Goal: Task Accomplishment & Management: Complete application form

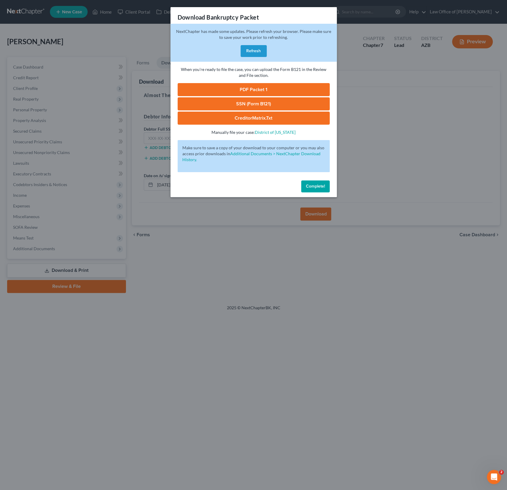
click at [253, 50] on button "Refresh" at bounding box center [254, 51] width 26 height 12
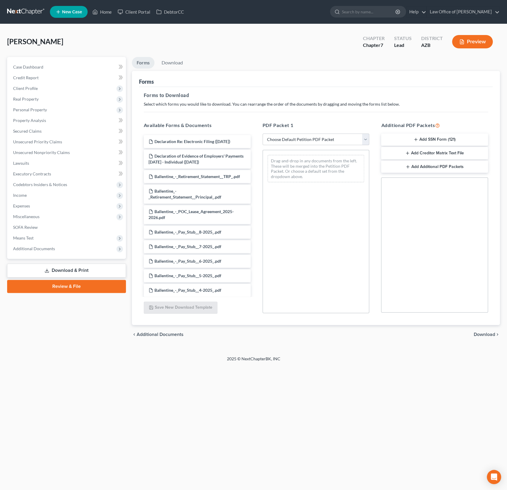
click at [74, 14] on span "New Case" at bounding box center [72, 12] width 20 height 4
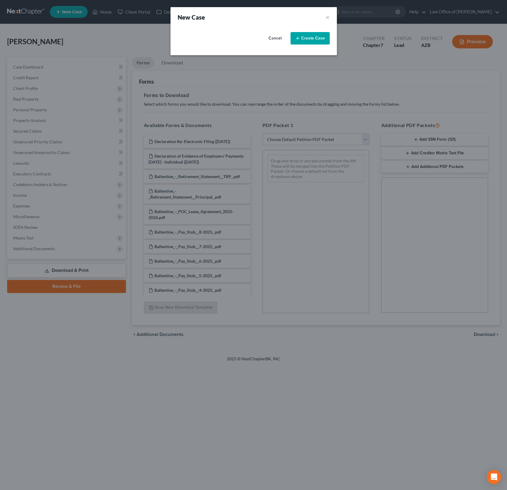
select select "4"
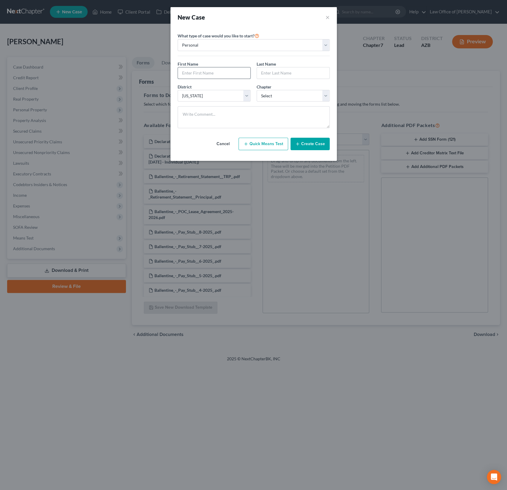
click at [208, 69] on input "text" at bounding box center [214, 72] width 72 height 11
type input "Rachel"
type input "Mixey"
click at [277, 97] on select "Select 7 11 12 13" at bounding box center [293, 96] width 73 height 12
select select "0"
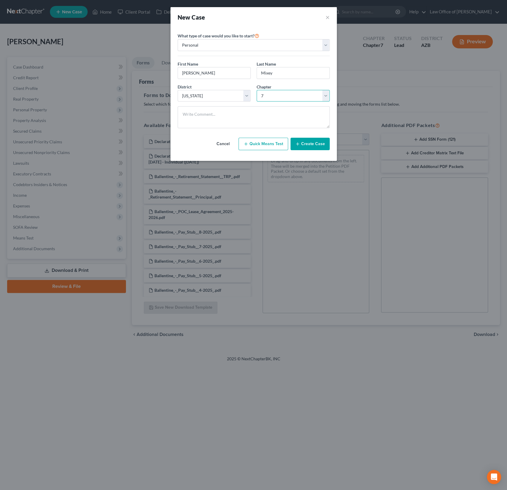
click at [257, 90] on select "Select 7 11 12 13" at bounding box center [293, 96] width 73 height 12
click at [307, 141] on button "Create Case" at bounding box center [310, 144] width 39 height 12
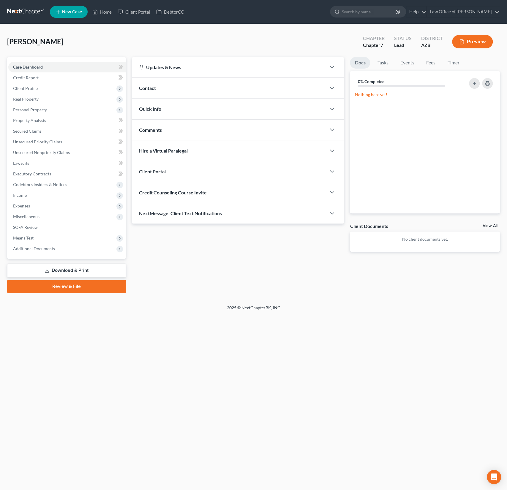
click at [175, 198] on div "Credit Counseling Course Invite" at bounding box center [229, 192] width 195 height 20
click at [168, 219] on input "text" at bounding box center [204, 216] width 130 height 11
paste input "Rachel Mixey <rmixey.216@gmail.com>"
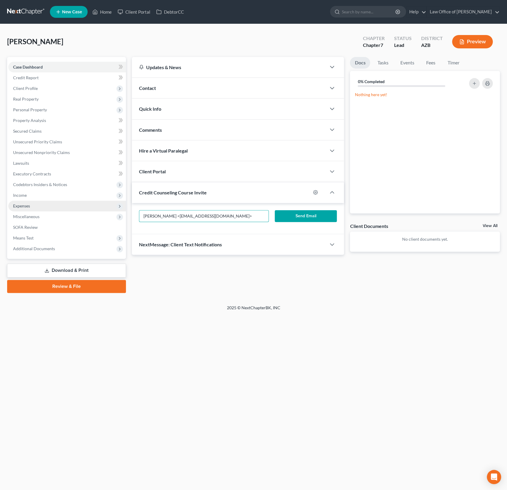
drag, startPoint x: 172, startPoint y: 214, endPoint x: 119, endPoint y: 207, distance: 52.7
click at [119, 207] on div "Petition Navigation Case Dashboard Payments Invoices Payments Payments Credit R…" at bounding box center [253, 175] width 499 height 236
click at [172, 216] on input "Rachel Mixey <rmixey.216@gmail.com>" at bounding box center [204, 216] width 130 height 11
drag, startPoint x: 171, startPoint y: 214, endPoint x: 132, endPoint y: 212, distance: 38.4
click at [132, 212] on div "Rachel Mixey <rmixey.216@gmail.com> Send Email" at bounding box center [238, 218] width 212 height 31
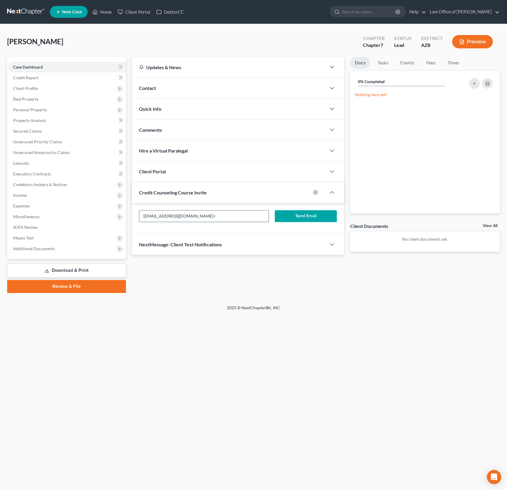
click at [199, 215] on input "rmixey.216@gmail.com>" at bounding box center [204, 216] width 130 height 11
type input "rmixey.216@gmail.com"
drag, startPoint x: 199, startPoint y: 216, endPoint x: 124, endPoint y: 215, distance: 75.2
click at [124, 215] on div "Petition Navigation Case Dashboard Payments Invoices Payments Payments Credit R…" at bounding box center [253, 175] width 499 height 236
click at [207, 218] on input "rmixey.216@gmail.com" at bounding box center [204, 216] width 130 height 11
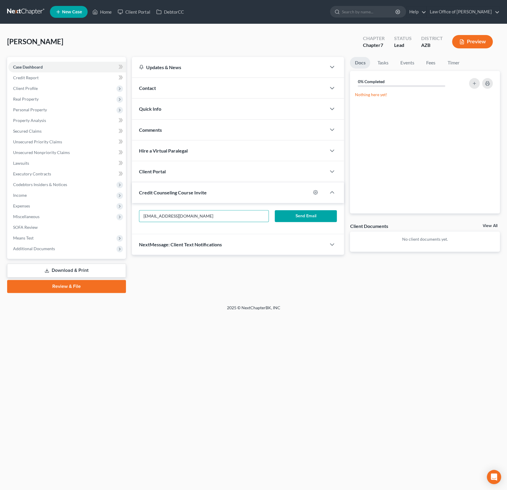
click at [300, 215] on button "Send Email" at bounding box center [306, 216] width 62 height 12
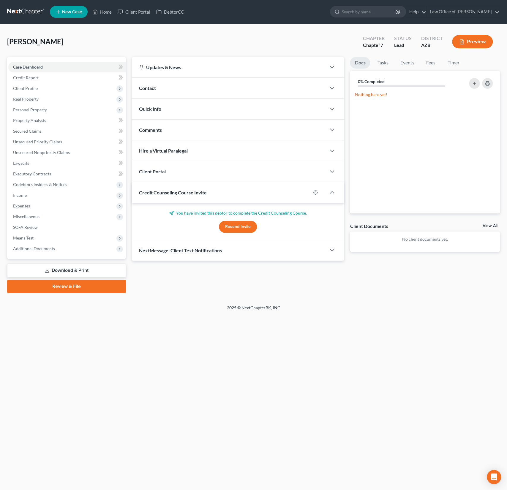
click at [157, 173] on span "Client Portal" at bounding box center [152, 172] width 27 height 6
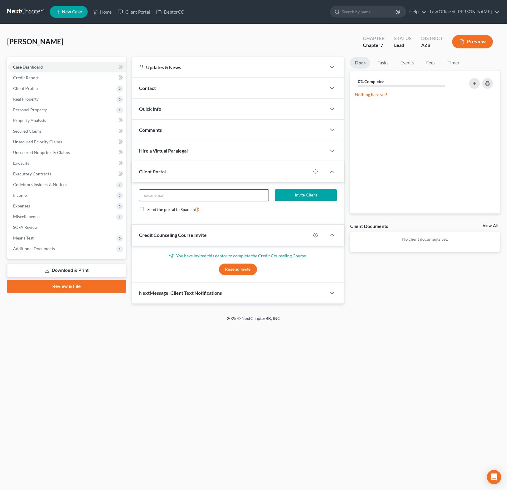
click at [156, 196] on input "email" at bounding box center [204, 195] width 130 height 11
paste input "rmixey.216@gmail.com"
type input "rmixey.216@gmail.com"
click at [295, 193] on button "Invite Client" at bounding box center [306, 196] width 62 height 12
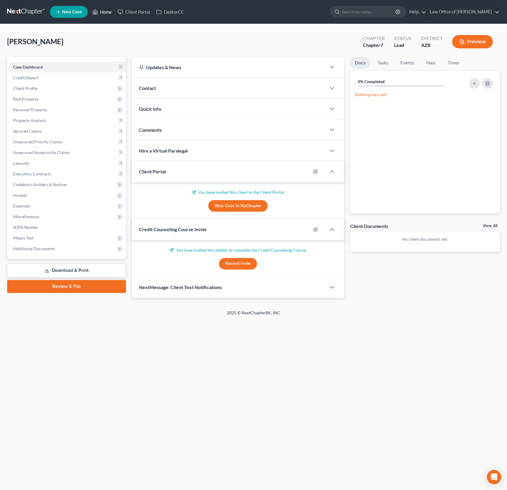
click at [109, 13] on link "Home" at bounding box center [101, 12] width 25 height 11
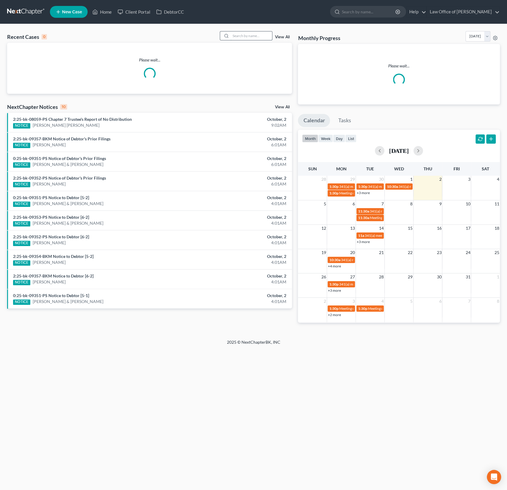
click at [247, 37] on input "search" at bounding box center [252, 35] width 42 height 9
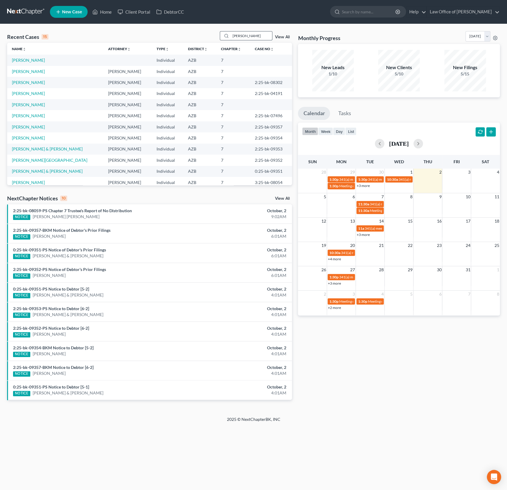
type input "lester"
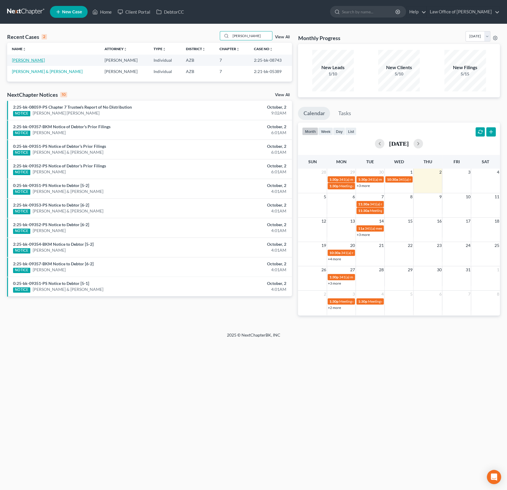
click at [29, 59] on link "[PERSON_NAME]" at bounding box center [28, 60] width 33 height 5
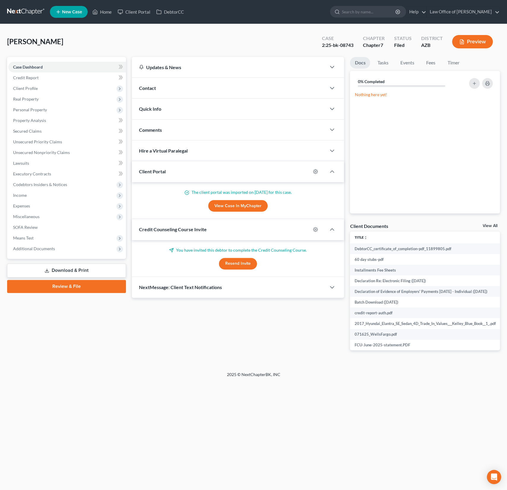
click at [155, 87] on span "Contact" at bounding box center [147, 88] width 17 height 6
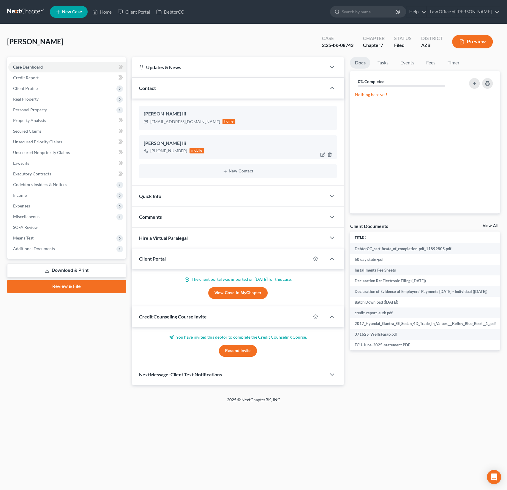
drag, startPoint x: 185, startPoint y: 151, endPoint x: 150, endPoint y: 148, distance: 35.5
click at [150, 148] on div "+1 (623) 703-7711 mobile" at bounding box center [174, 151] width 61 height 8
copy div "[PHONE_NUMBER]"
drag, startPoint x: 192, startPoint y: 123, endPoint x: 150, endPoint y: 121, distance: 41.9
click at [150, 121] on div "[EMAIL_ADDRESS][DOMAIN_NAME]" at bounding box center [185, 122] width 70 height 6
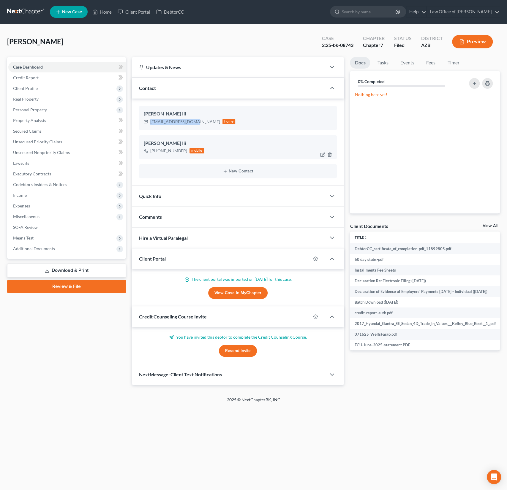
copy div "[EMAIL_ADDRESS][DOMAIN_NAME]"
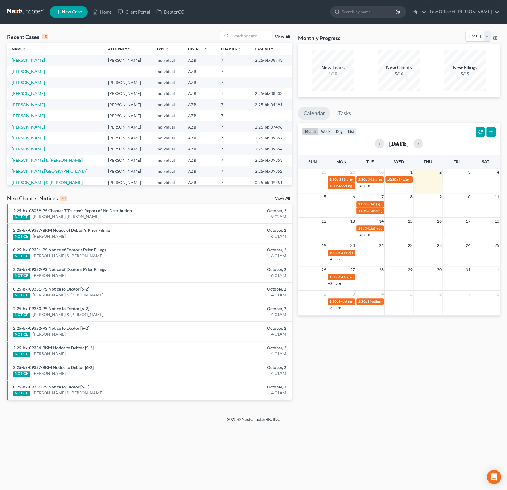
click at [34, 59] on link "[PERSON_NAME]" at bounding box center [28, 60] width 33 height 5
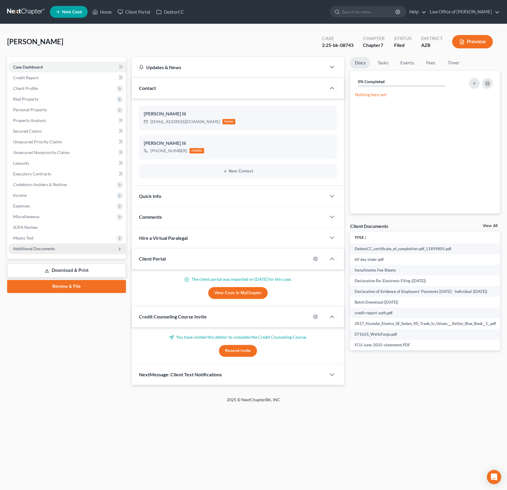
click at [45, 249] on span "Additional Documents" at bounding box center [34, 248] width 42 height 5
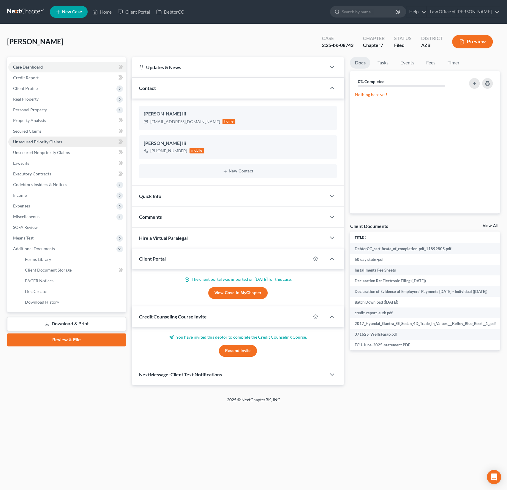
click at [42, 140] on span "Unsecured Priority Claims" at bounding box center [37, 141] width 49 height 5
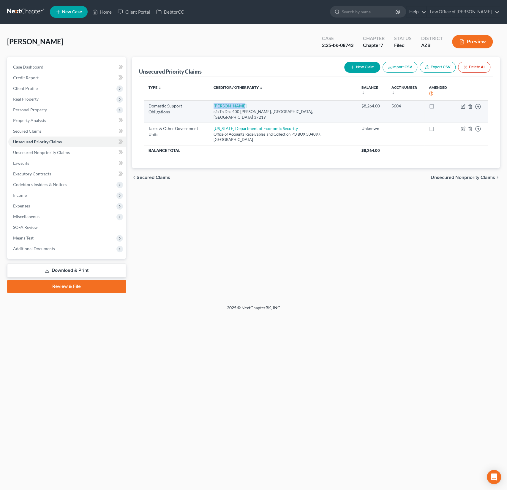
drag, startPoint x: 242, startPoint y: 105, endPoint x: 215, endPoint y: 104, distance: 26.1
click at [215, 104] on td "[PERSON_NAME] c/o Tn Dhs [STREET_ADDRESS][PERSON_NAME]" at bounding box center [283, 111] width 148 height 23
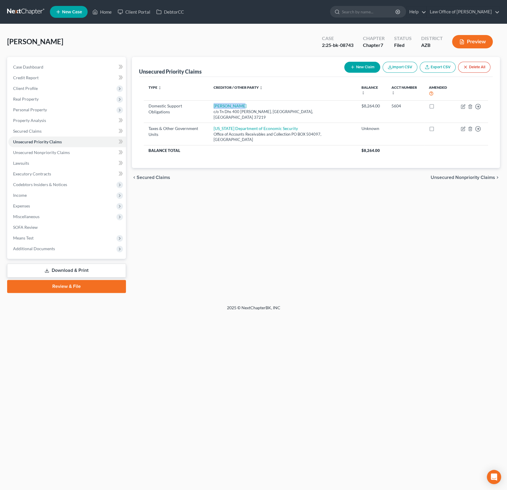
copy link "[PERSON_NAME]"
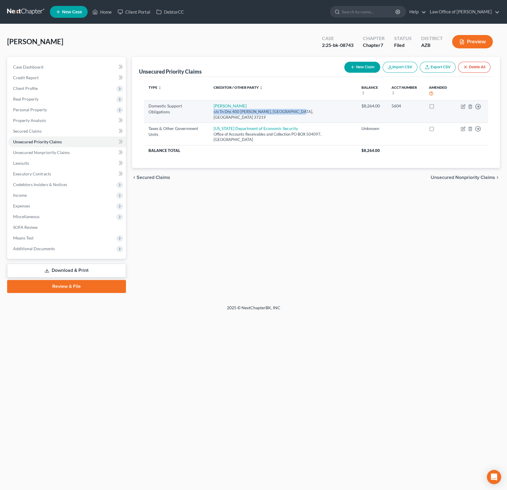
drag, startPoint x: 299, startPoint y: 111, endPoint x: 213, endPoint y: 112, distance: 86.4
click at [213, 112] on td "[PERSON_NAME] c/o Tn Dhs [STREET_ADDRESS][PERSON_NAME]" at bounding box center [283, 111] width 148 height 23
copy div "c/o Tn Dhs 400 [PERSON_NAME], [GEOGRAPHIC_DATA], [GEOGRAPHIC_DATA] 37219"
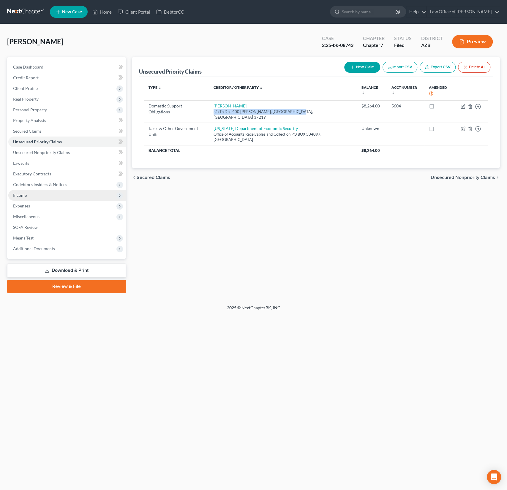
click at [26, 195] on span "Income" at bounding box center [20, 195] width 14 height 5
click at [20, 197] on span "Income" at bounding box center [20, 195] width 14 height 5
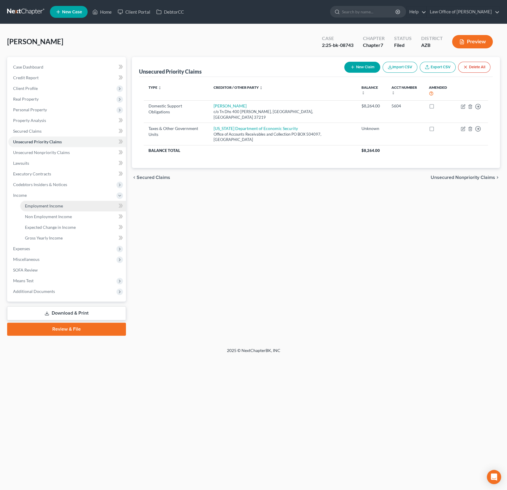
click at [42, 206] on span "Employment Income" at bounding box center [44, 205] width 38 height 5
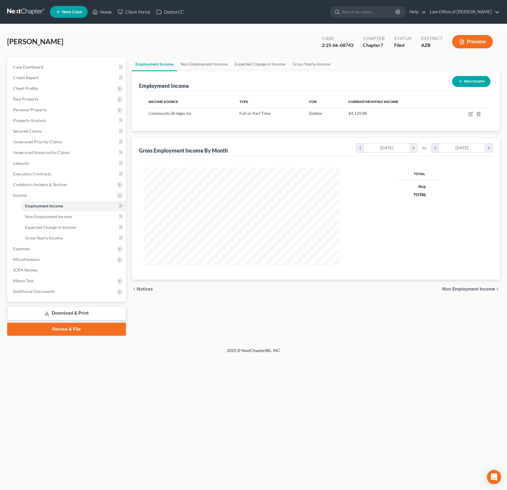
scroll to position [106, 208]
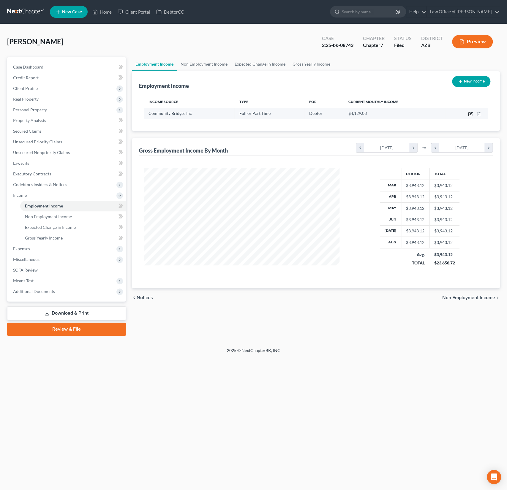
click at [470, 114] on icon "button" at bounding box center [471, 113] width 3 height 3
select select "0"
select select "3"
select select "2"
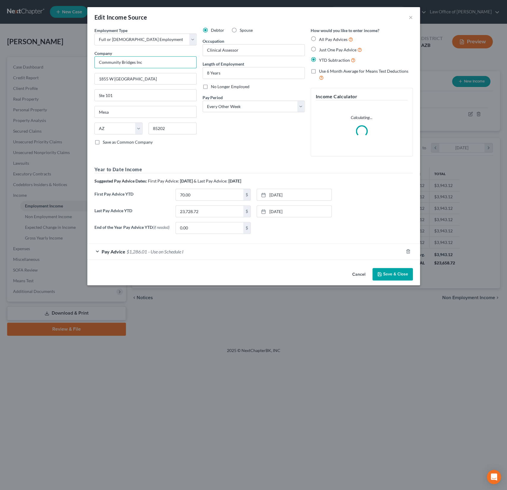
drag, startPoint x: 149, startPoint y: 63, endPoint x: 77, endPoint y: 61, distance: 71.9
click at [77, 61] on div "Edit Income Source × Employment Type * Select Full or [DEMOGRAPHIC_DATA] Employ…" at bounding box center [253, 245] width 507 height 490
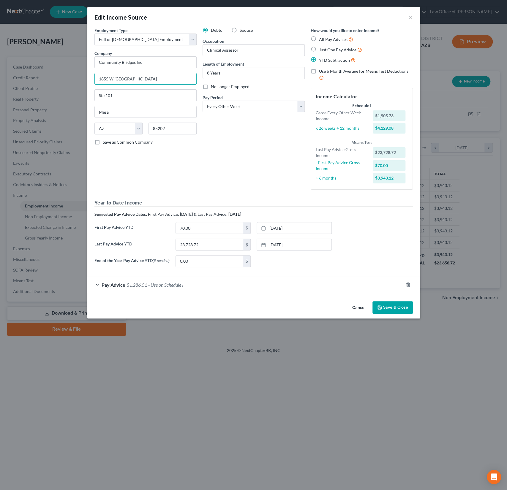
drag, startPoint x: 137, startPoint y: 79, endPoint x: 72, endPoint y: 75, distance: 64.9
click at [72, 75] on div "Edit Income Source × Employment Type * Select Full or [DEMOGRAPHIC_DATA] Employ…" at bounding box center [253, 245] width 507 height 490
drag, startPoint x: 123, startPoint y: 95, endPoint x: 83, endPoint y: 91, distance: 40.3
click at [83, 91] on div "Edit Income Source × Employment Type * Select Full or [DEMOGRAPHIC_DATA] Employ…" at bounding box center [253, 245] width 507 height 490
click at [359, 307] on button "Cancel" at bounding box center [359, 308] width 23 height 12
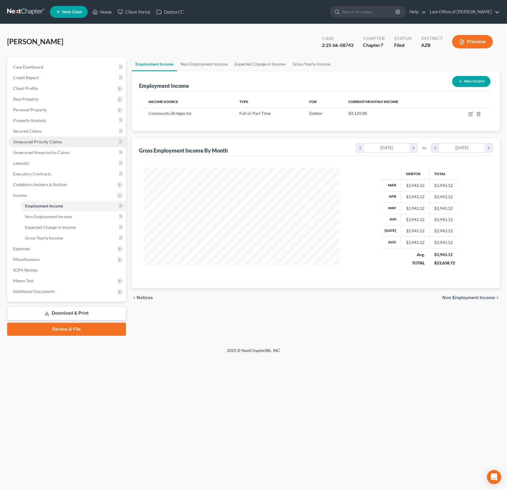
click at [45, 138] on link "Unsecured Priority Claims" at bounding box center [67, 142] width 118 height 11
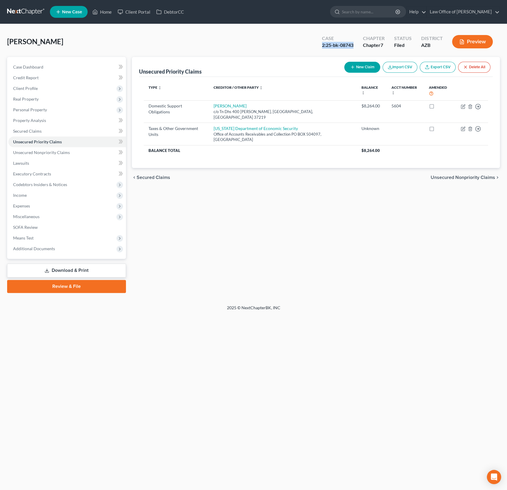
drag, startPoint x: 355, startPoint y: 46, endPoint x: 323, endPoint y: 45, distance: 32.4
click at [323, 45] on div "Case 2:25-bk-08743" at bounding box center [337, 43] width 41 height 18
copy div "2:25-bk-08743"
drag, startPoint x: 64, startPoint y: 42, endPoint x: 7, endPoint y: 42, distance: 56.7
click at [7, 42] on div "[PERSON_NAME] Upgraded Case 2:25-bk-08743 Chapter Chapter 7 Status Filed Distri…" at bounding box center [253, 164] width 507 height 281
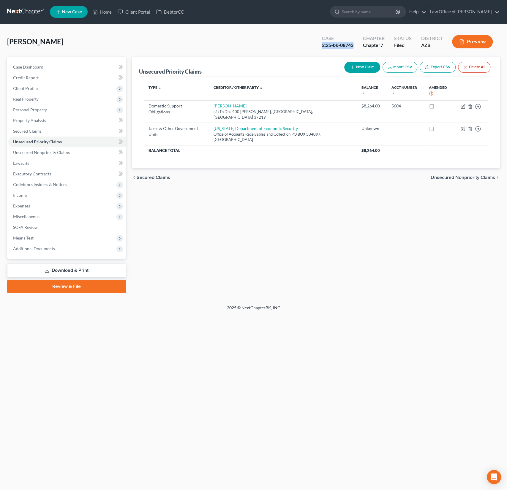
copy span "[PERSON_NAME]"
click at [25, 88] on span "Client Profile" at bounding box center [25, 88] width 25 height 5
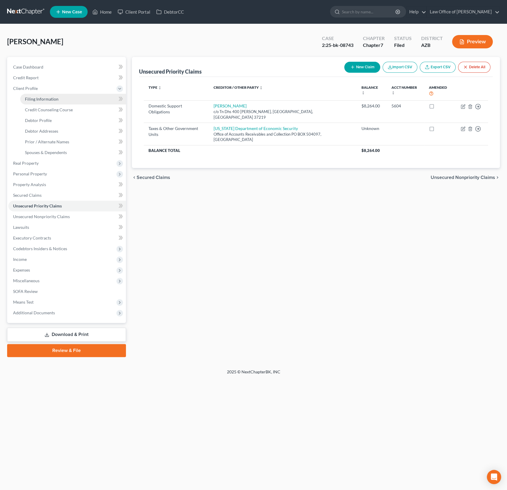
click at [35, 101] on span "Filing Information" at bounding box center [42, 99] width 34 height 5
select select "1"
select select "0"
select select "3"
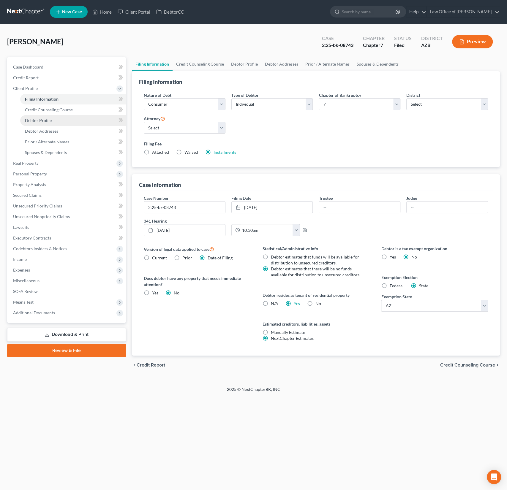
click at [37, 120] on span "Debtor Profile" at bounding box center [38, 120] width 27 height 5
select select "0"
